Goal: Task Accomplishment & Management: Complete application form

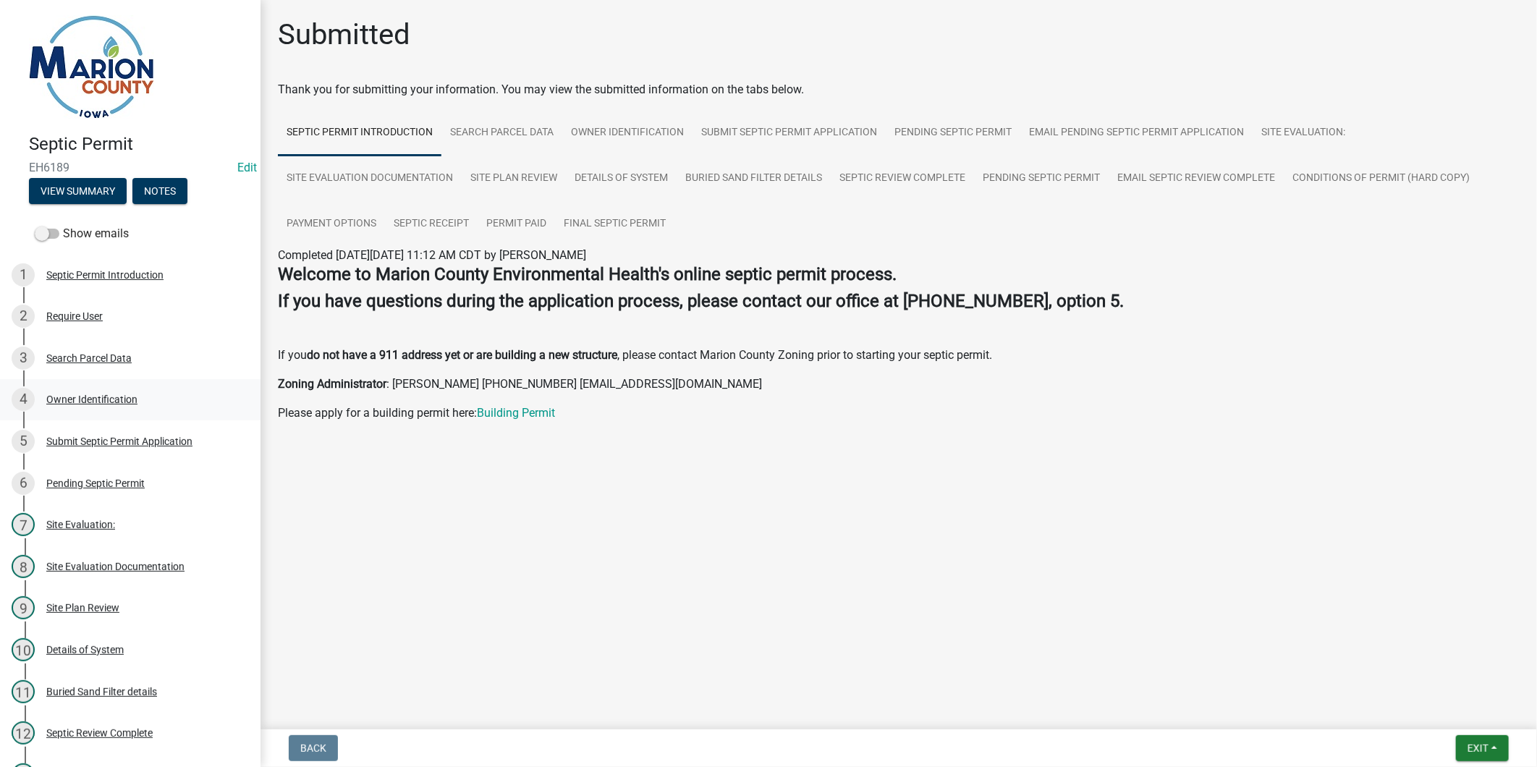
click at [74, 399] on div "Owner Identification" at bounding box center [91, 399] width 91 height 10
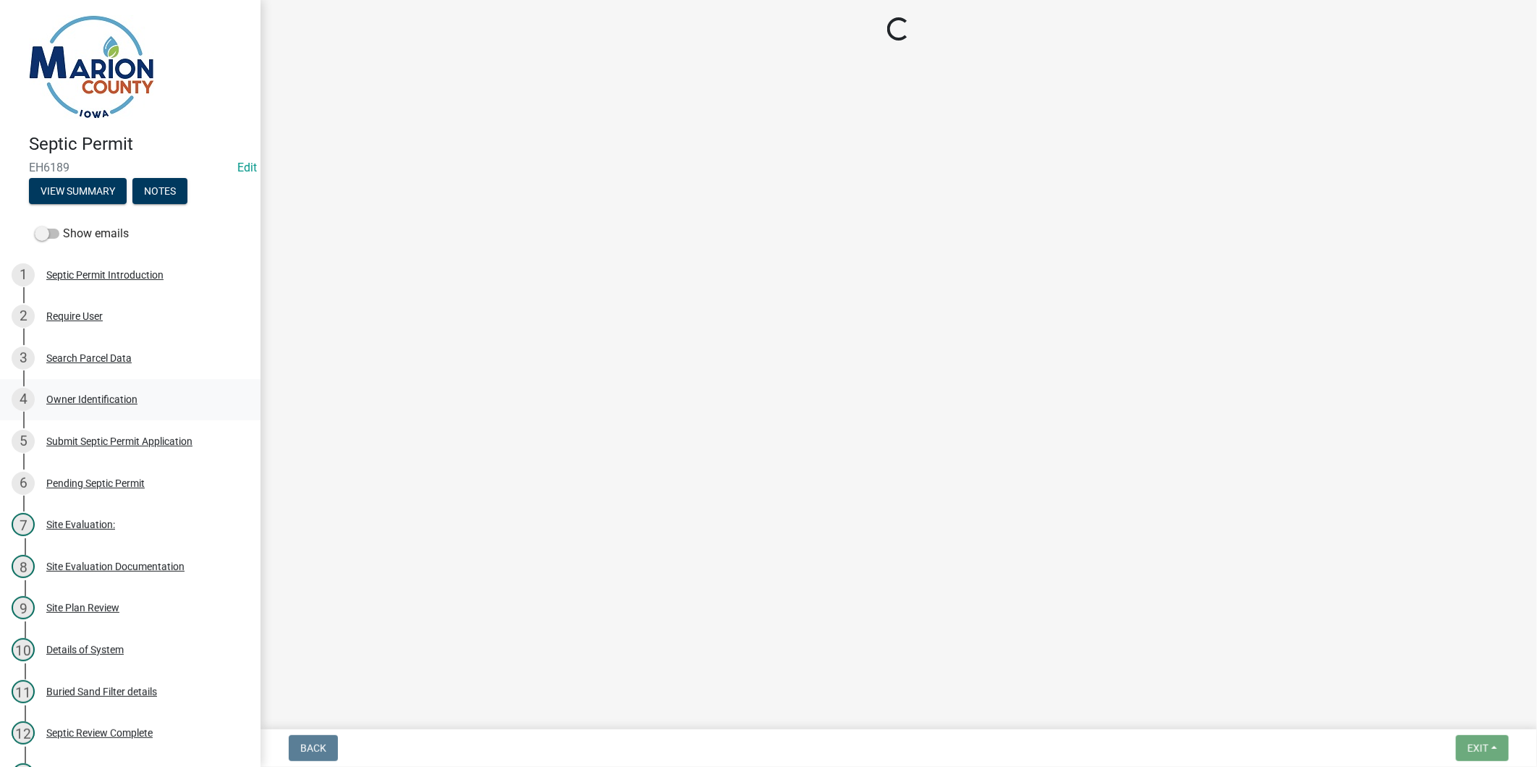
select select "4150132d-5755-4fb2-b93c-bc4ede61acab"
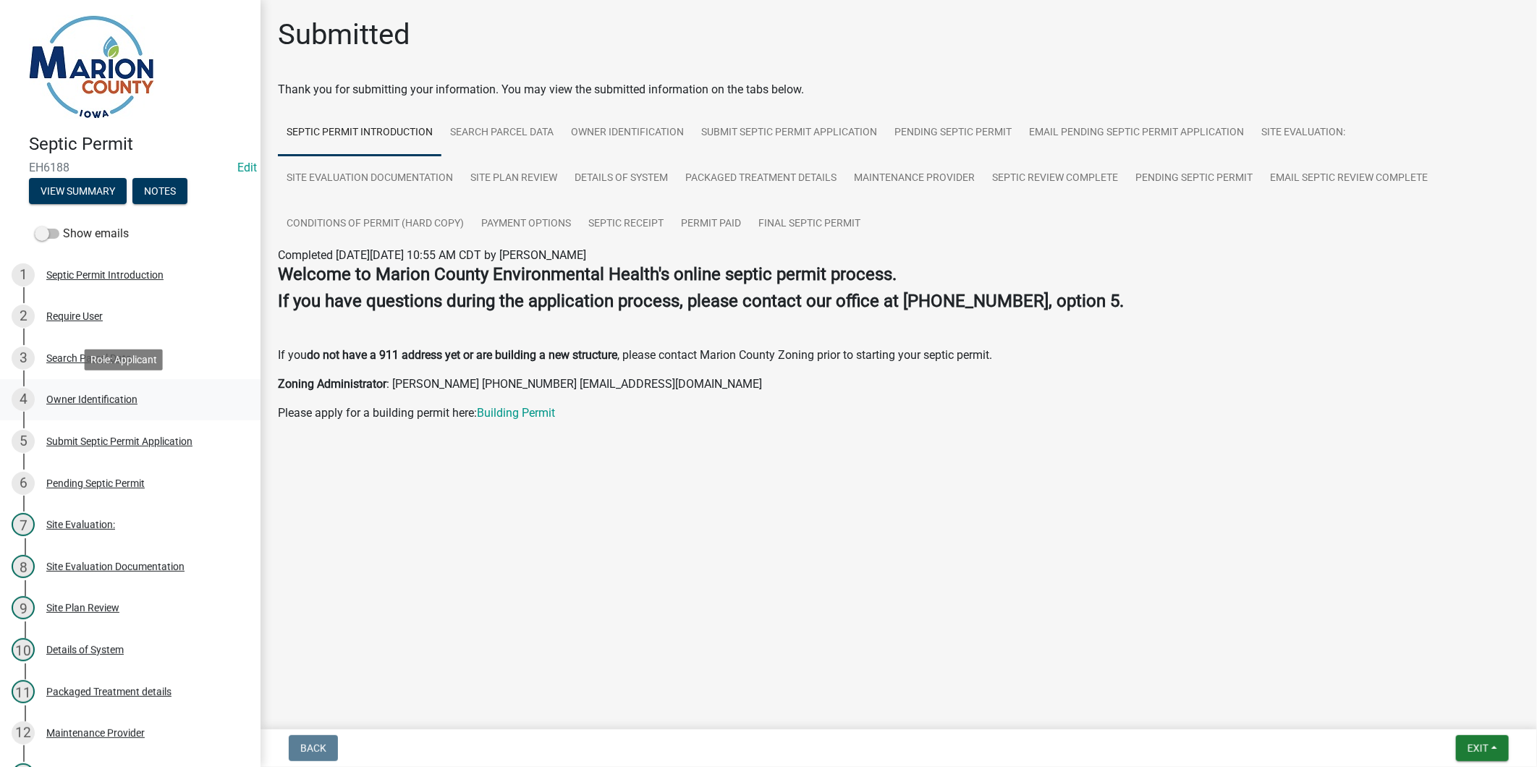
click at [54, 399] on div "Owner Identification" at bounding box center [91, 399] width 91 height 10
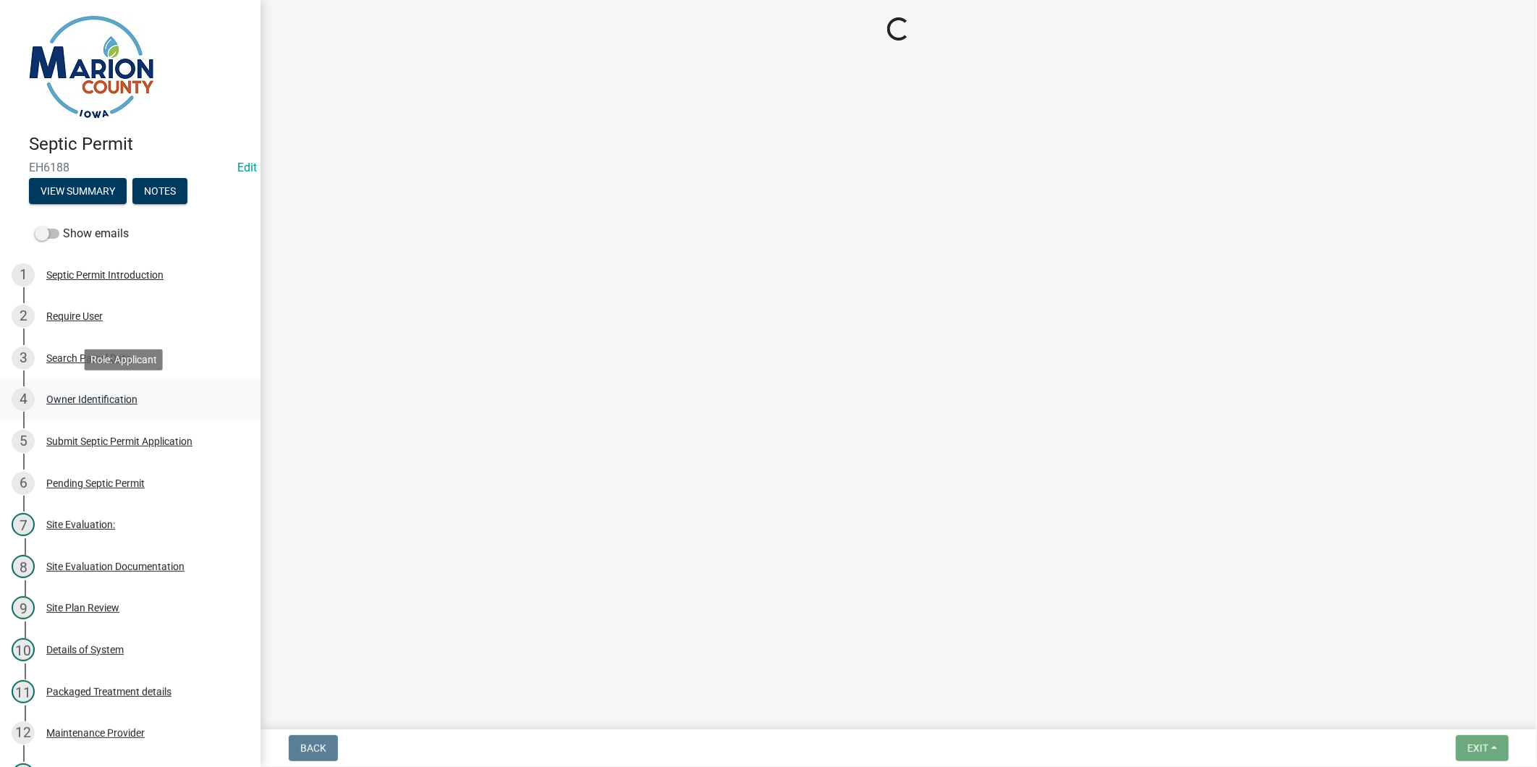
select select "76a5f8d9-7c3b-4575-8c9d-ce5192bff57d"
